Goal: Find contact information: Find contact information

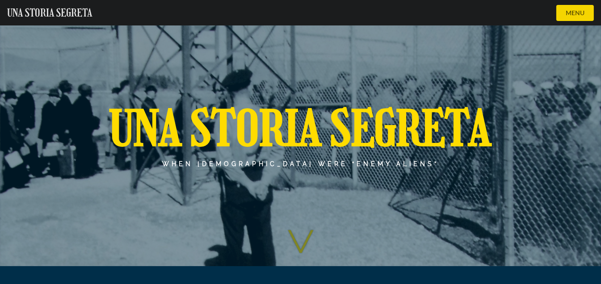
click at [574, 8] on button "MENU" at bounding box center [576, 13] width 38 height 16
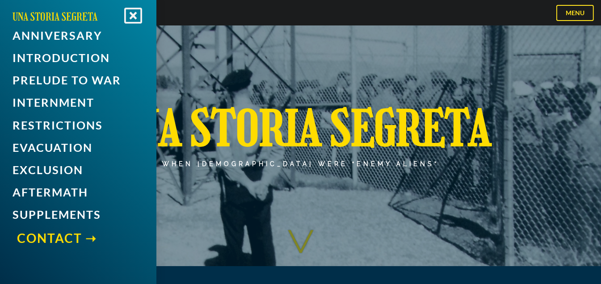
click at [55, 243] on link "Contact" at bounding box center [80, 238] width 127 height 21
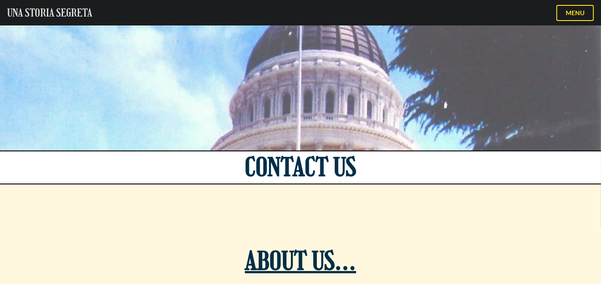
click at [57, 12] on link "UNA STORIA SEGRETA" at bounding box center [49, 13] width 85 height 14
